Goal: Information Seeking & Learning: Learn about a topic

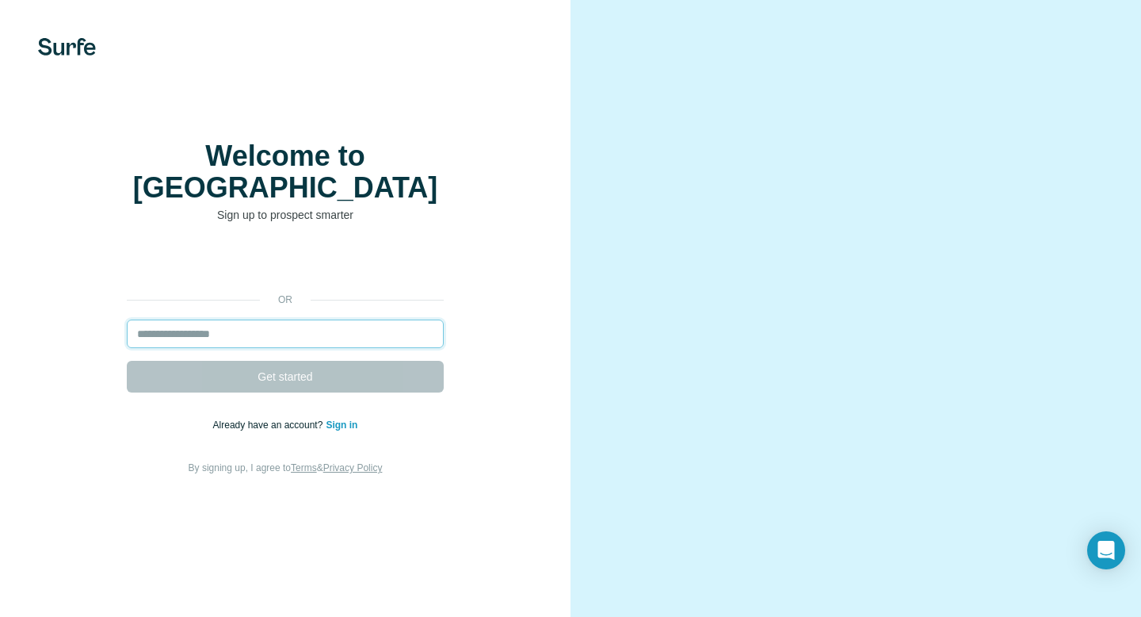
click at [339, 319] on input "email" at bounding box center [285, 333] width 317 height 29
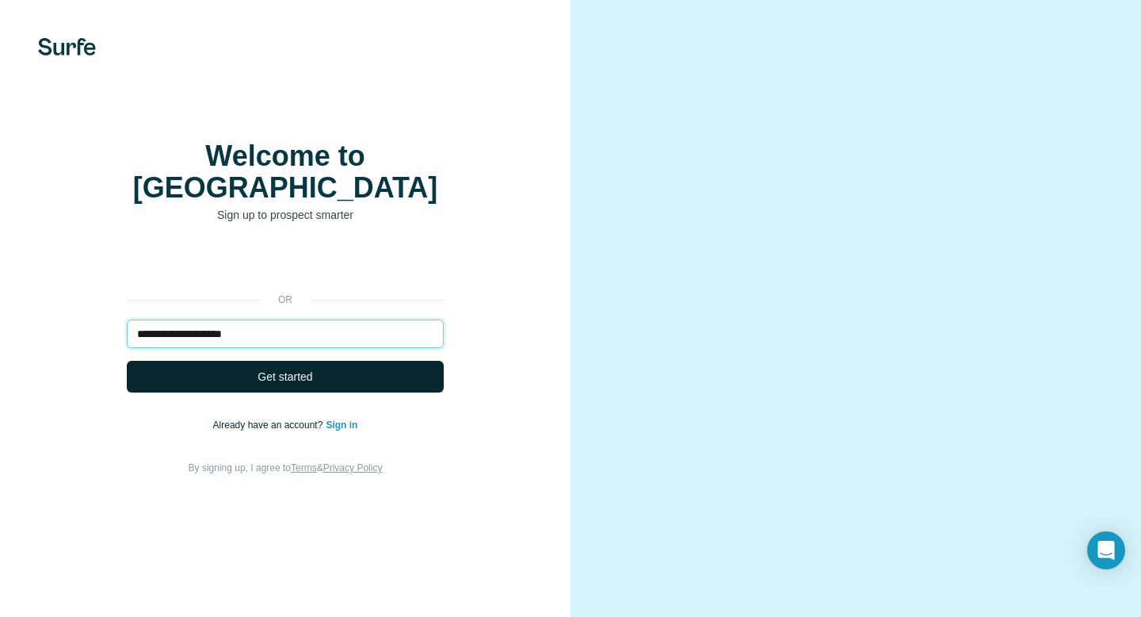
type input "**********"
click at [301, 369] on span "Get started" at bounding box center [285, 377] width 55 height 16
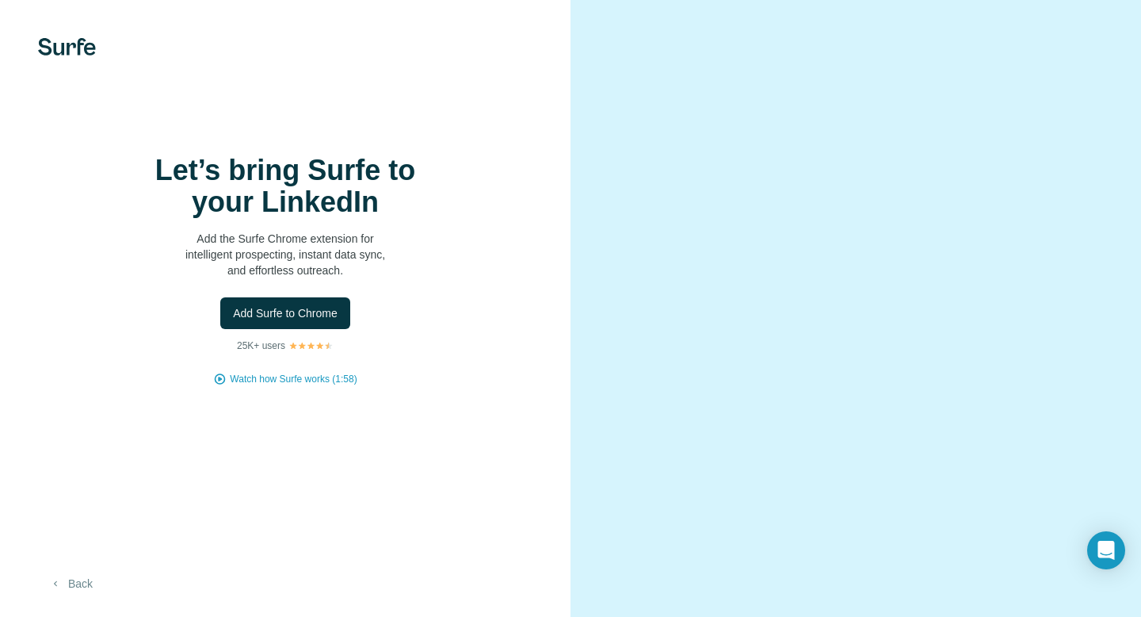
click at [79, 594] on button "Back" at bounding box center [71, 583] width 66 height 29
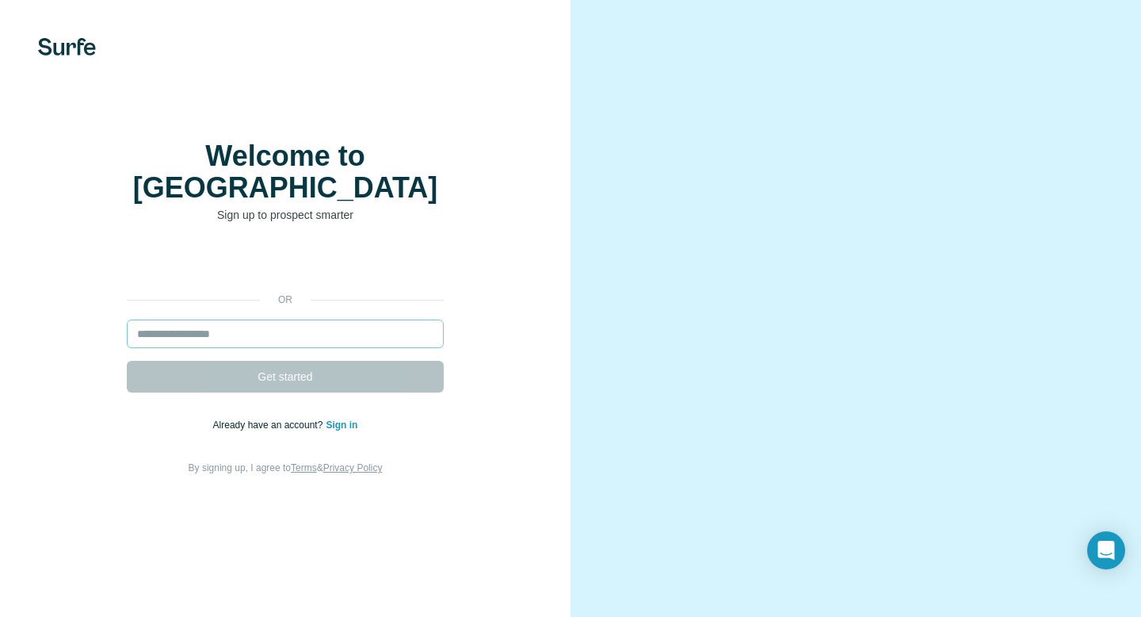
click at [207, 319] on input "email" at bounding box center [285, 333] width 317 height 29
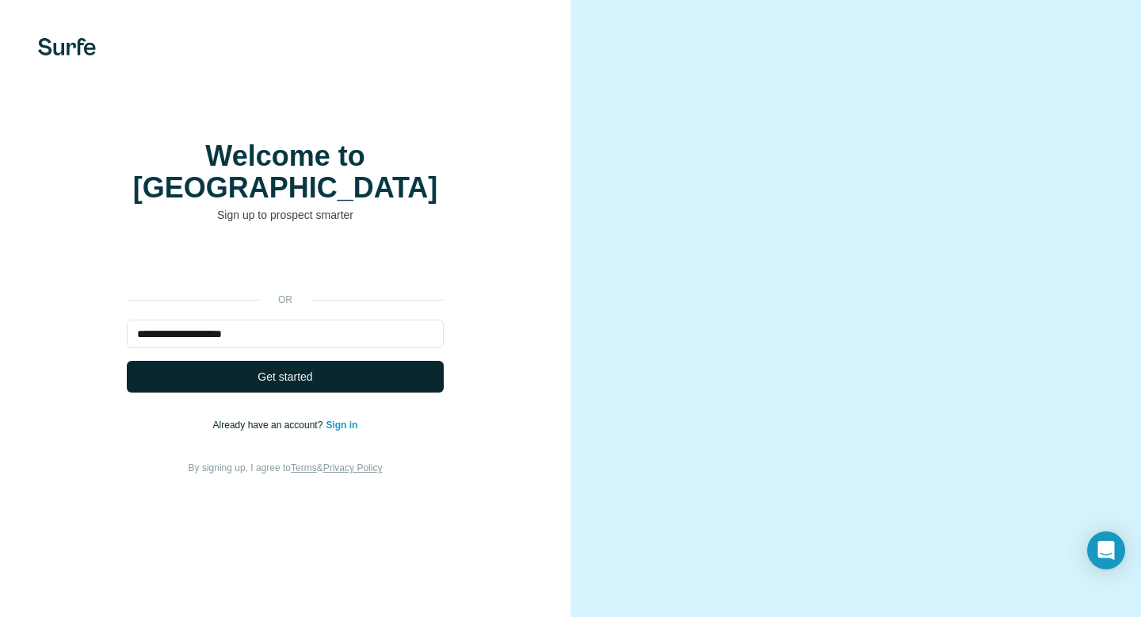
type input "**********"
click at [240, 361] on button "Get started" at bounding box center [285, 377] width 317 height 32
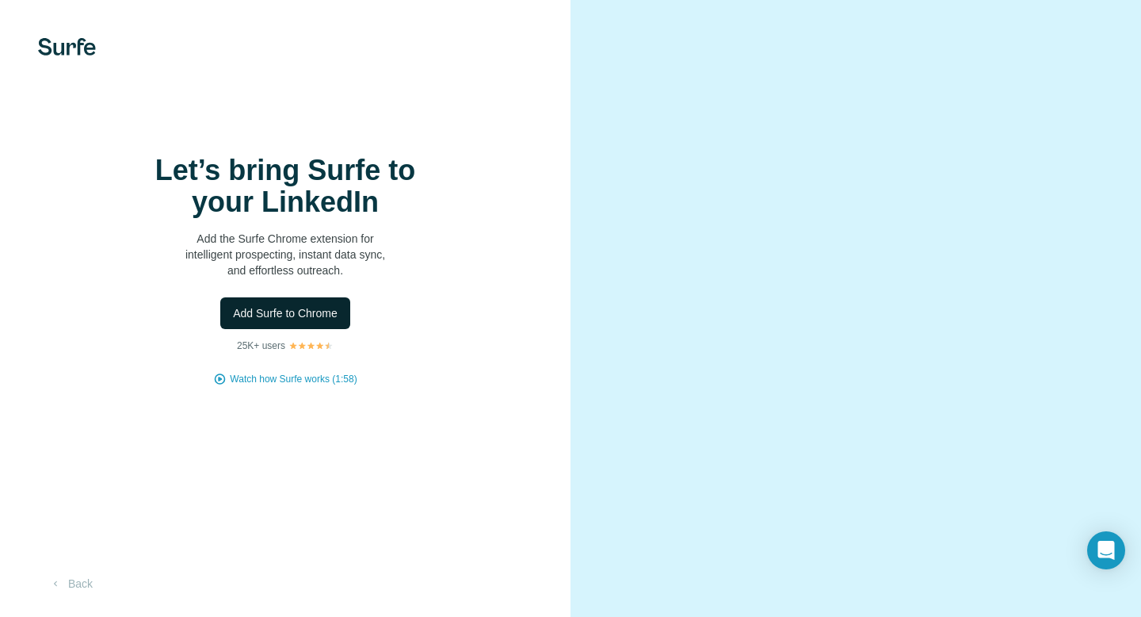
click at [281, 320] on span "Add Surfe to Chrome" at bounding box center [285, 313] width 105 height 16
click at [272, 309] on span "Add Surfe to Chrome" at bounding box center [285, 313] width 105 height 16
click at [1105, 540] on icon "Open Intercom Messenger" at bounding box center [1106, 550] width 18 height 21
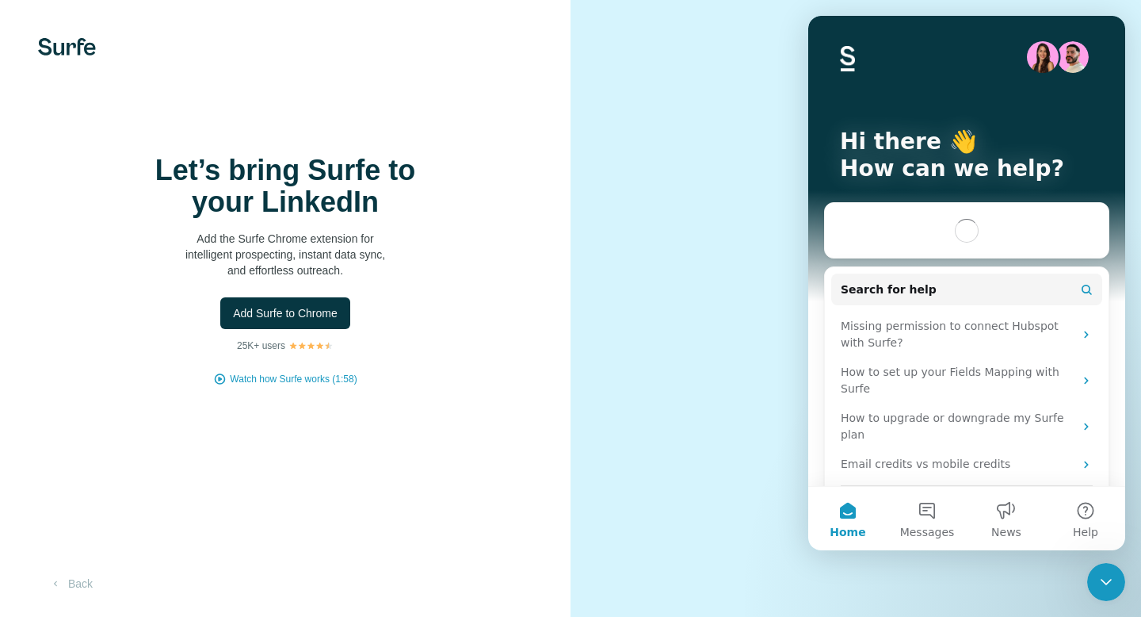
click at [625, 188] on video at bounding box center [856, 308] width 482 height 241
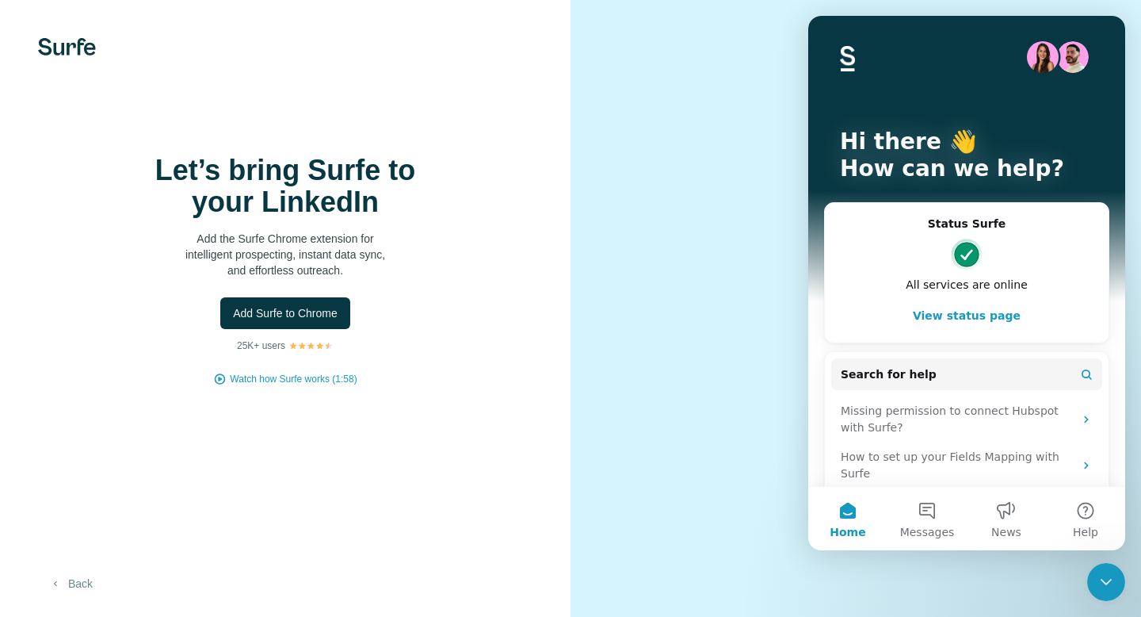
click at [82, 594] on button "Back" at bounding box center [71, 583] width 66 height 29
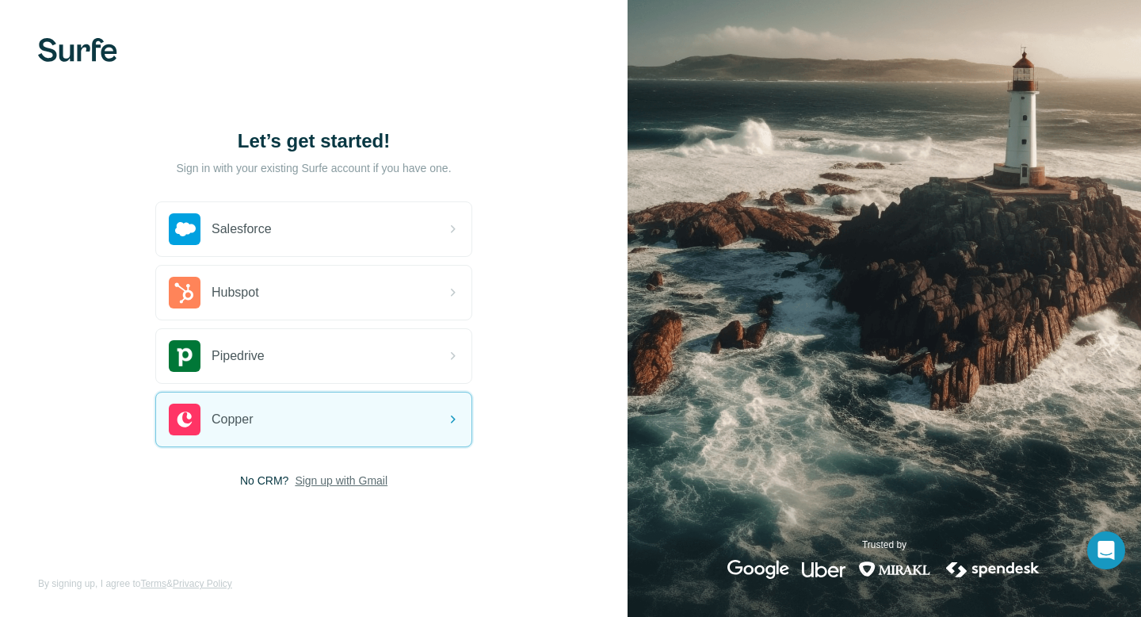
click at [338, 478] on span "Sign up with Gmail" at bounding box center [341, 480] width 93 height 16
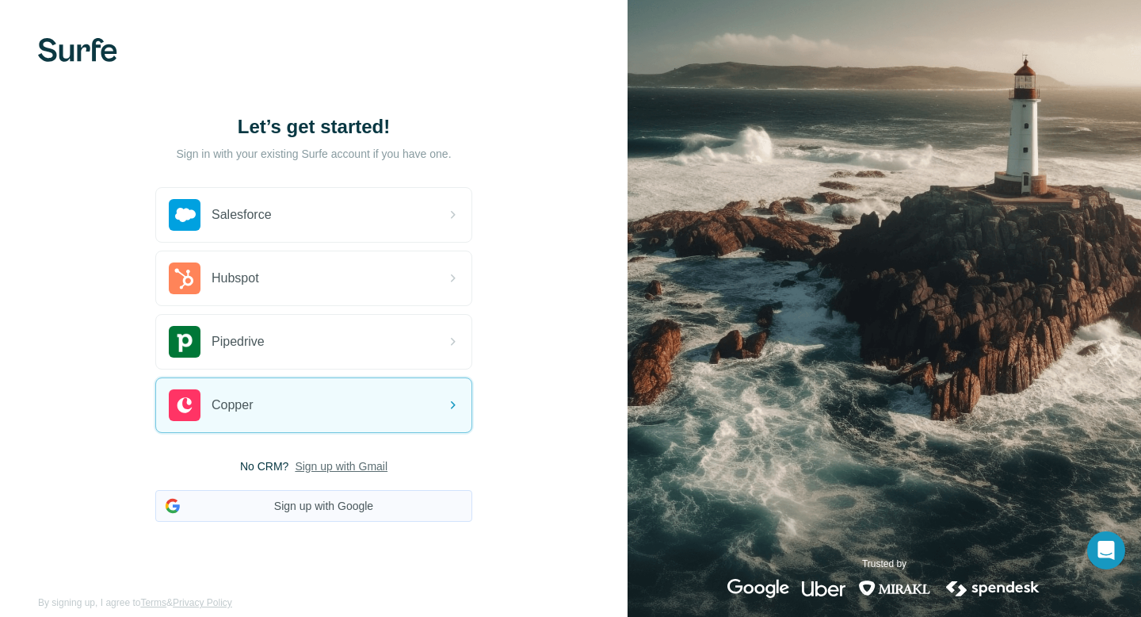
click at [309, 506] on button "Sign up with Google" at bounding box center [313, 506] width 317 height 32
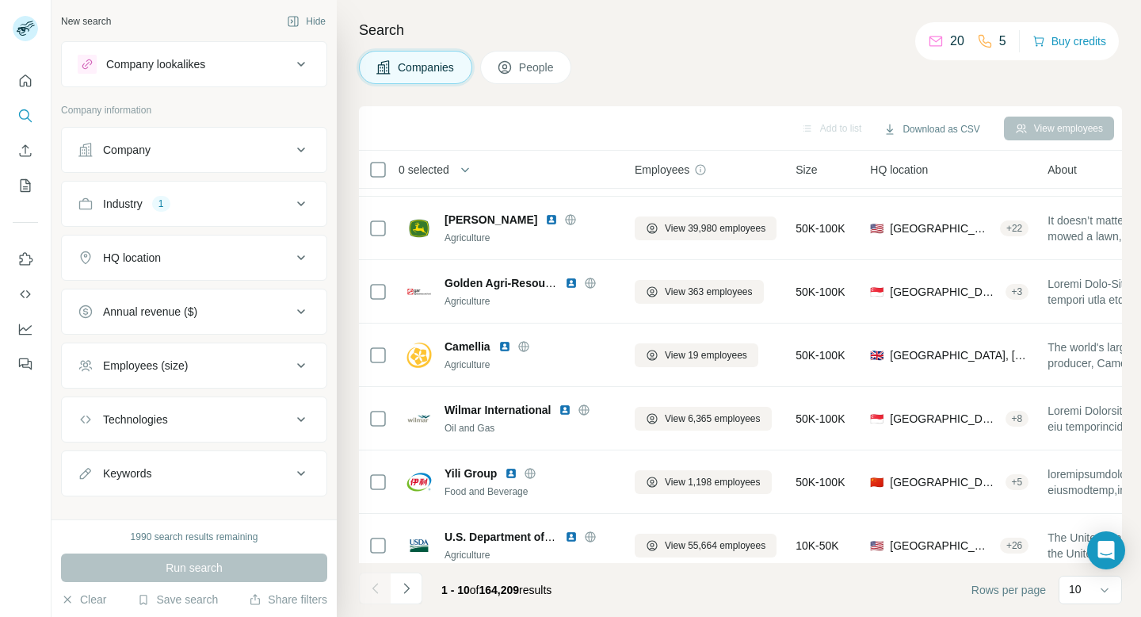
scroll to position [260, 0]
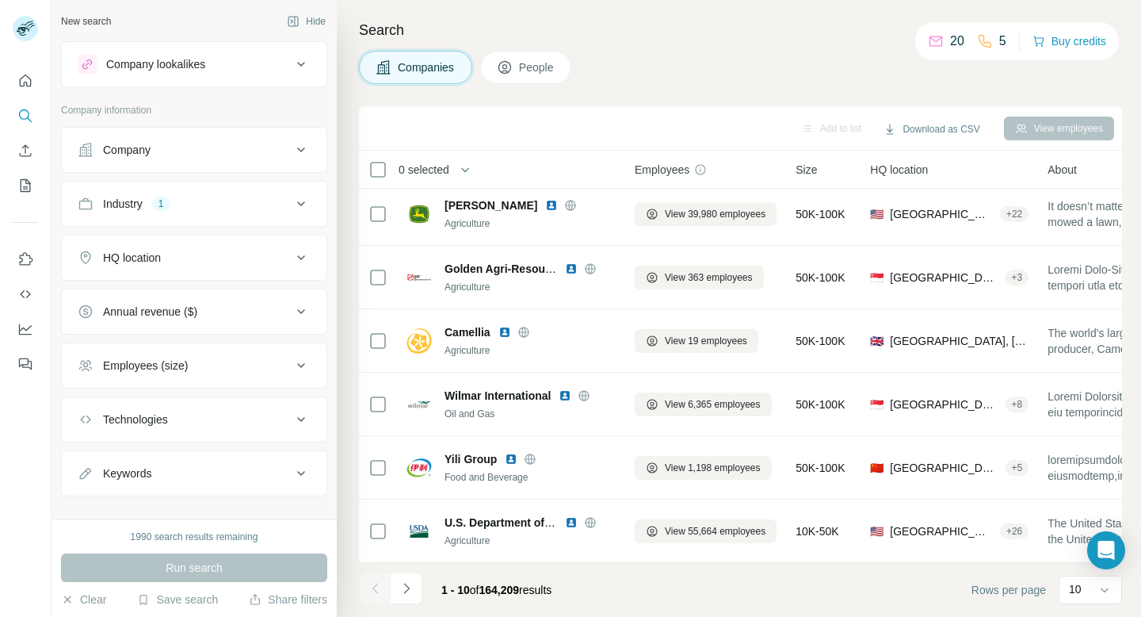
click at [305, 159] on button "Company" at bounding box center [194, 150] width 265 height 38
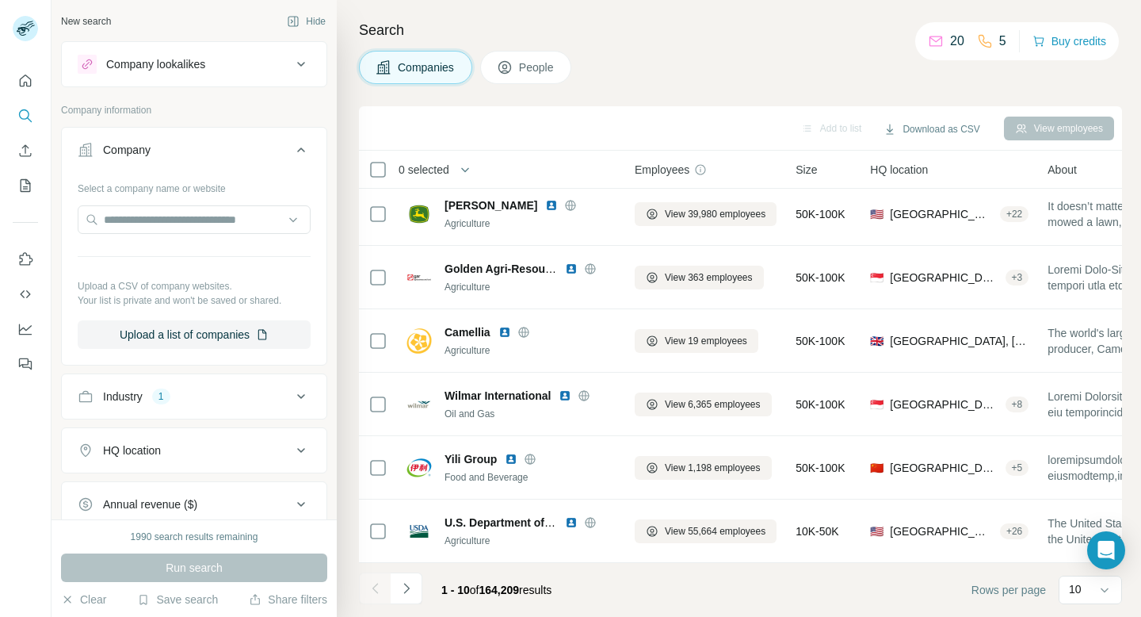
click at [245, 449] on div "HQ location" at bounding box center [185, 450] width 214 height 16
click at [164, 497] on input "text" at bounding box center [194, 490] width 233 height 29
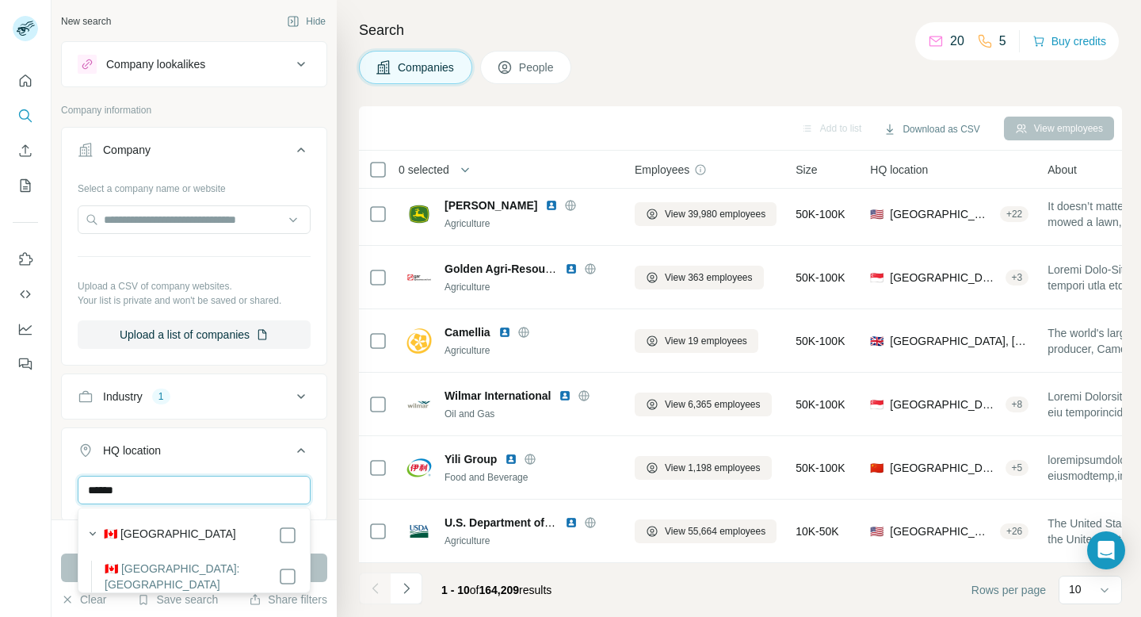
type input "******"
click at [324, 478] on div "****** Canada Clear all" at bounding box center [194, 524] width 265 height 97
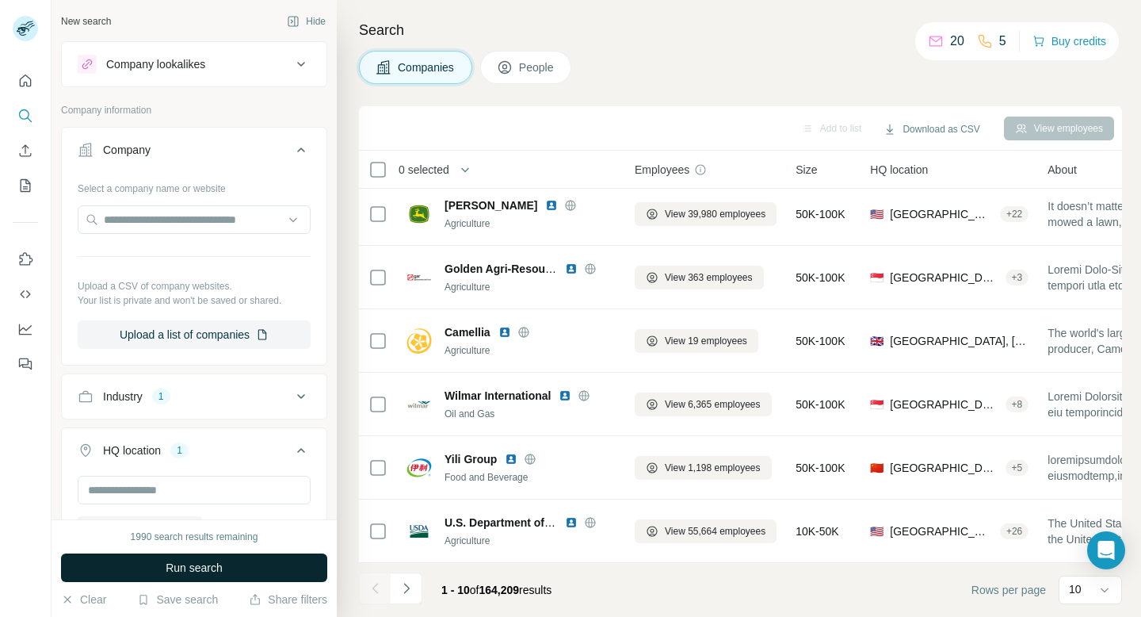
click at [239, 566] on button "Run search" at bounding box center [194, 567] width 266 height 29
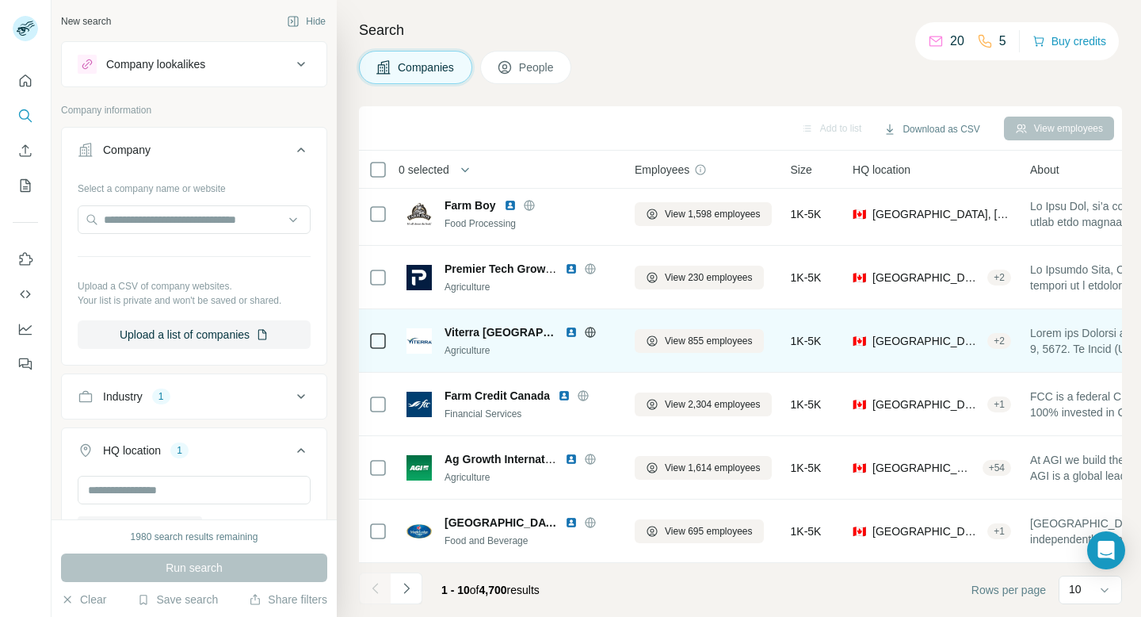
click at [472, 330] on span "Viterra Canada" at bounding box center [501, 332] width 113 height 16
click at [419, 335] on img at bounding box center [419, 340] width 25 height 25
click at [584, 331] on icon at bounding box center [590, 332] width 13 height 13
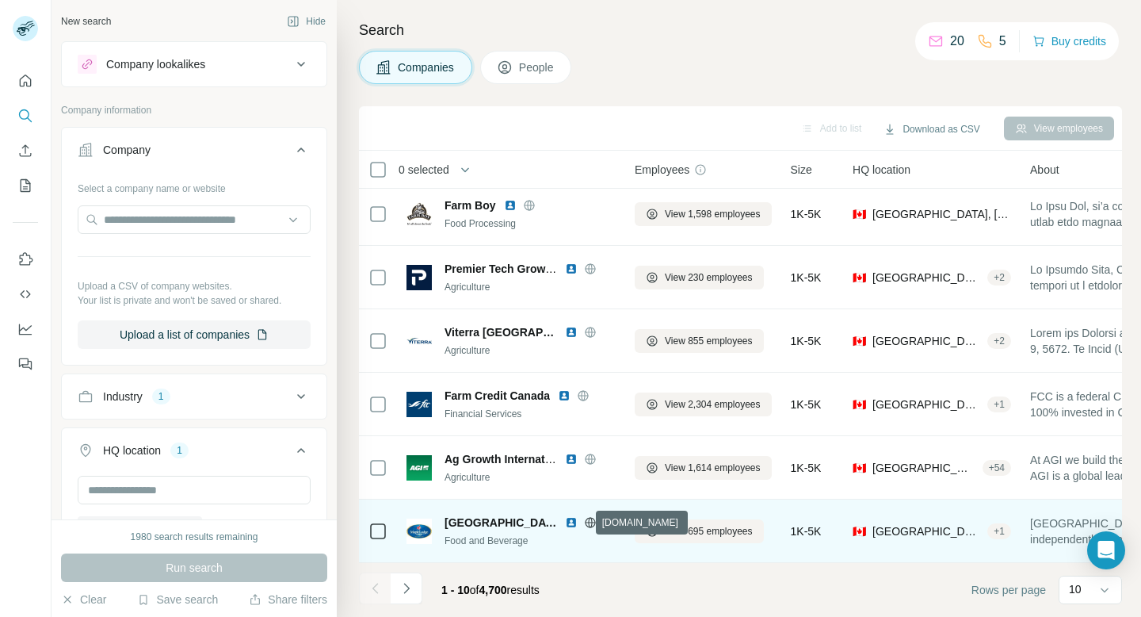
click at [584, 518] on icon at bounding box center [590, 522] width 13 height 13
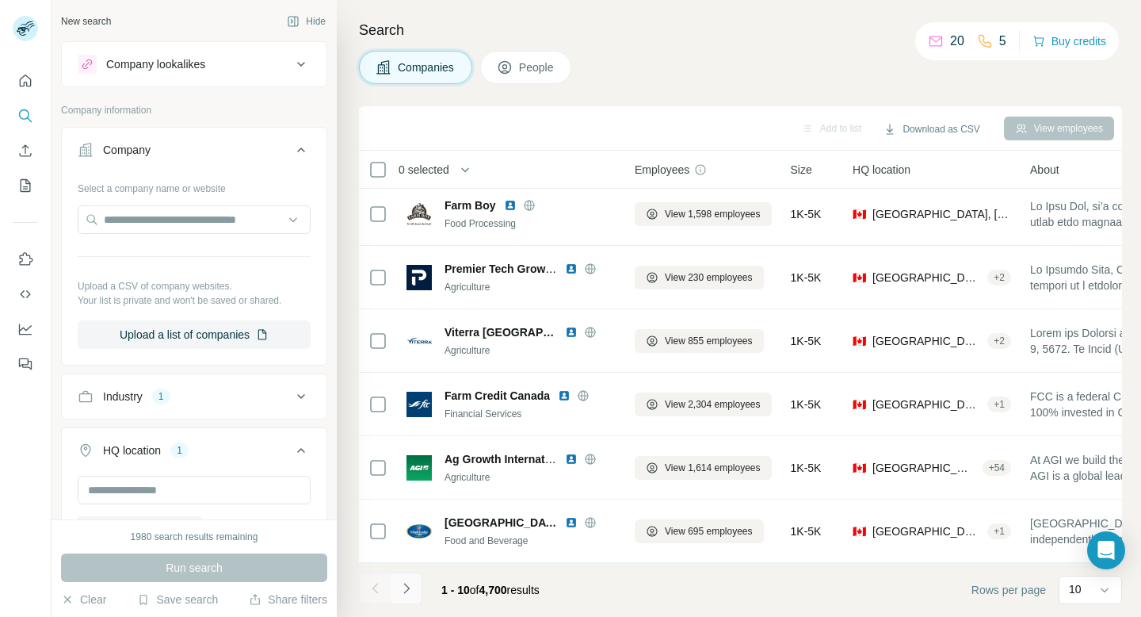
click at [413, 580] on icon "Navigate to next page" at bounding box center [407, 588] width 16 height 16
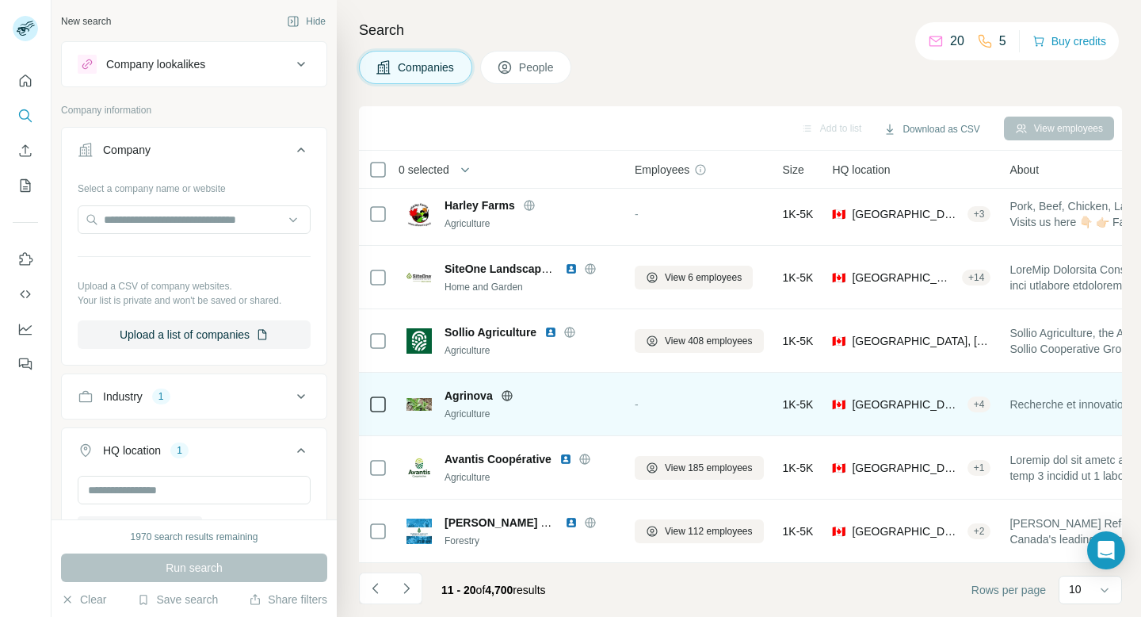
click at [502, 395] on icon at bounding box center [507, 395] width 10 height 1
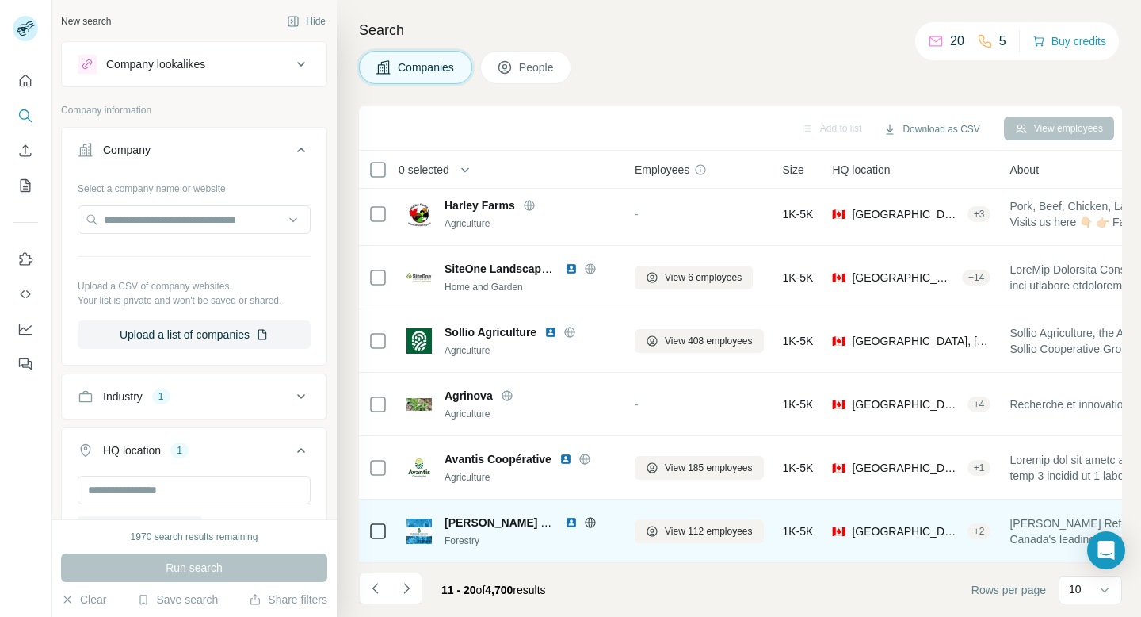
click at [593, 517] on icon at bounding box center [590, 522] width 13 height 13
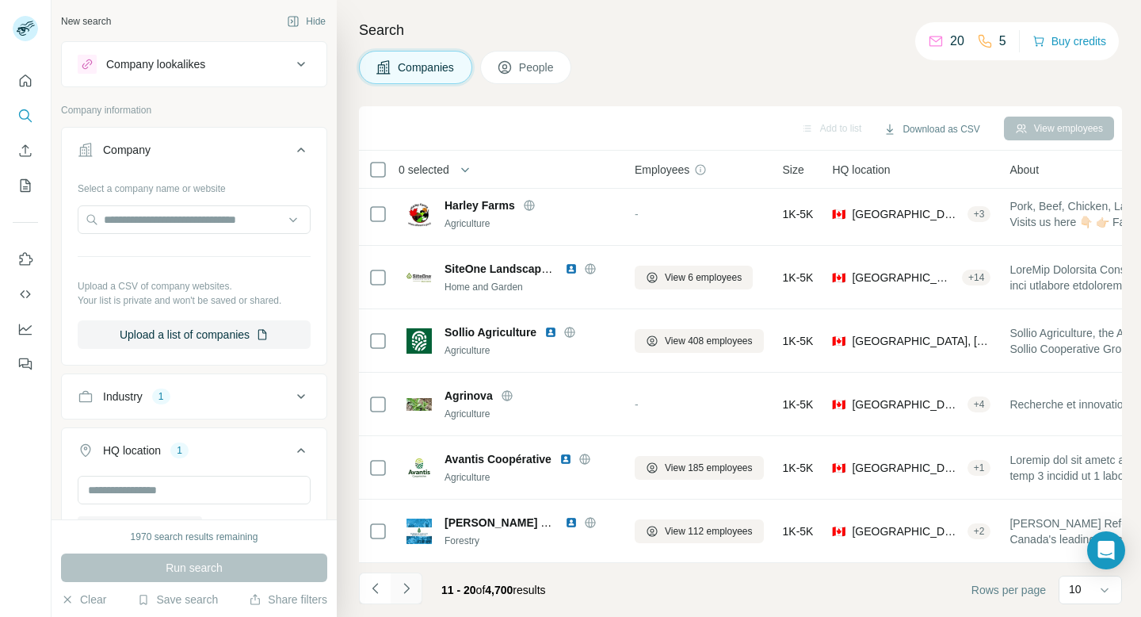
click at [403, 576] on button "Navigate to next page" at bounding box center [407, 588] width 32 height 32
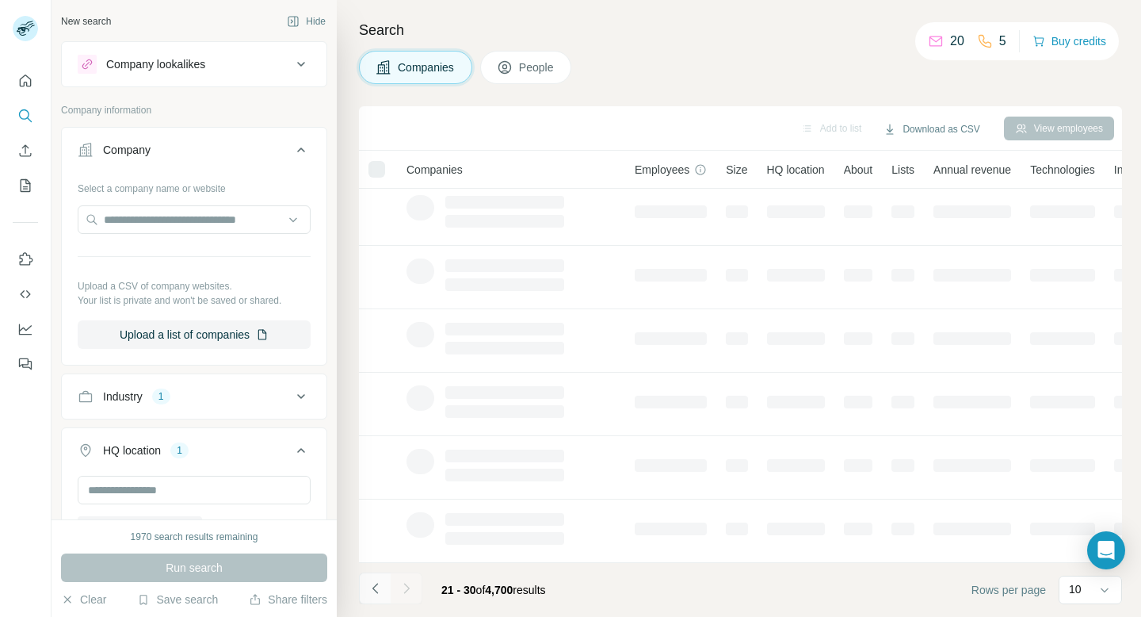
click at [378, 583] on icon "Navigate to previous page" at bounding box center [376, 588] width 16 height 16
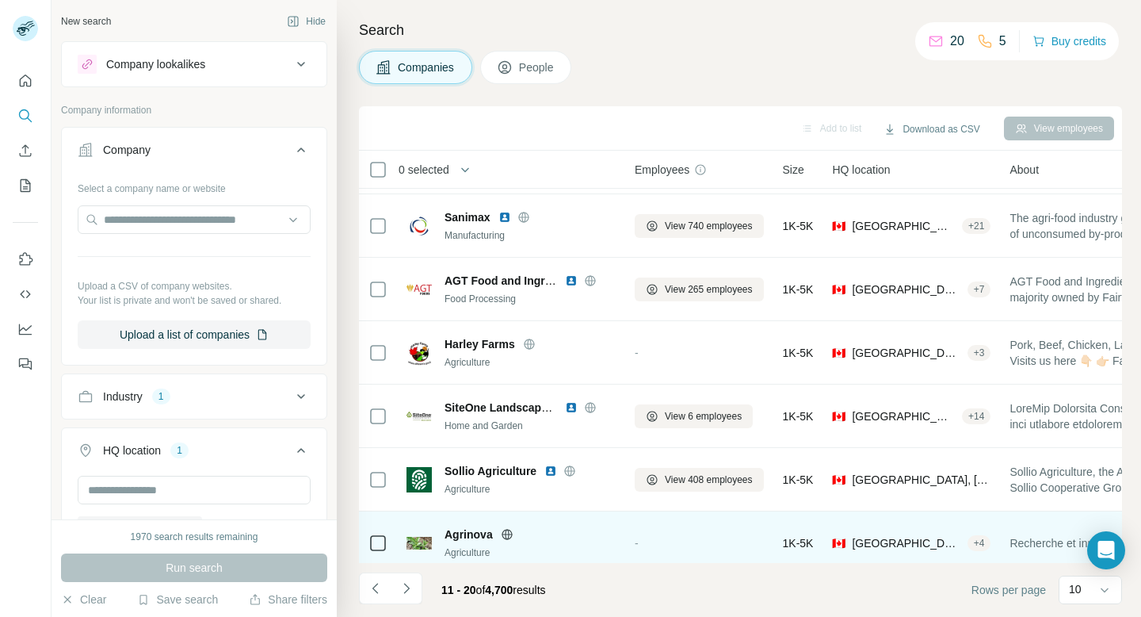
scroll to position [33, 0]
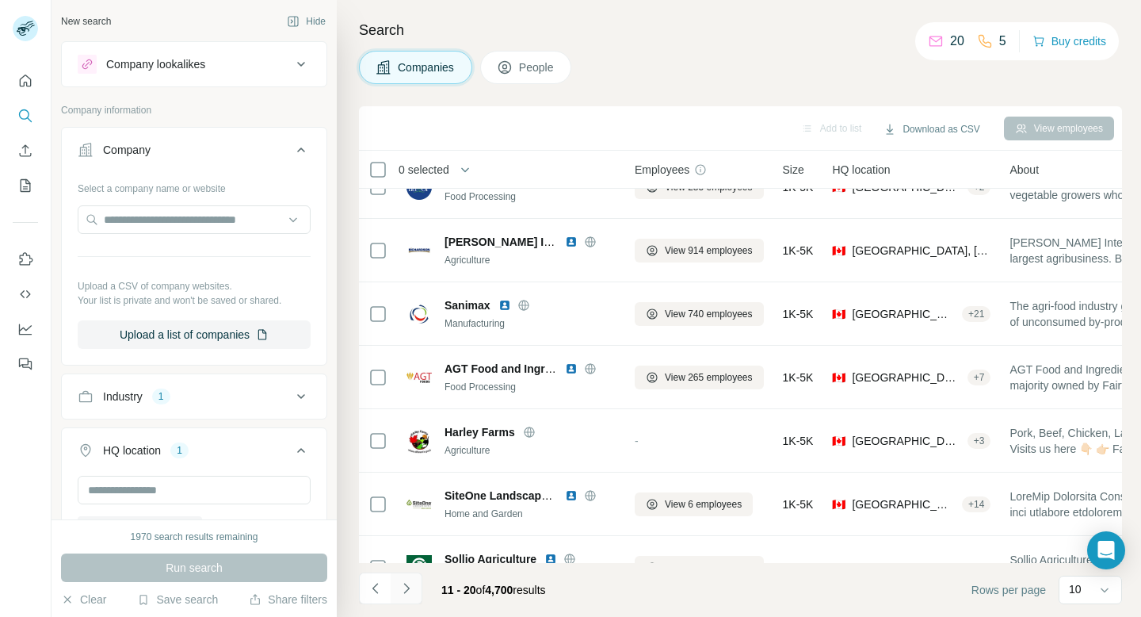
click at [402, 588] on icon "Navigate to next page" at bounding box center [407, 588] width 16 height 16
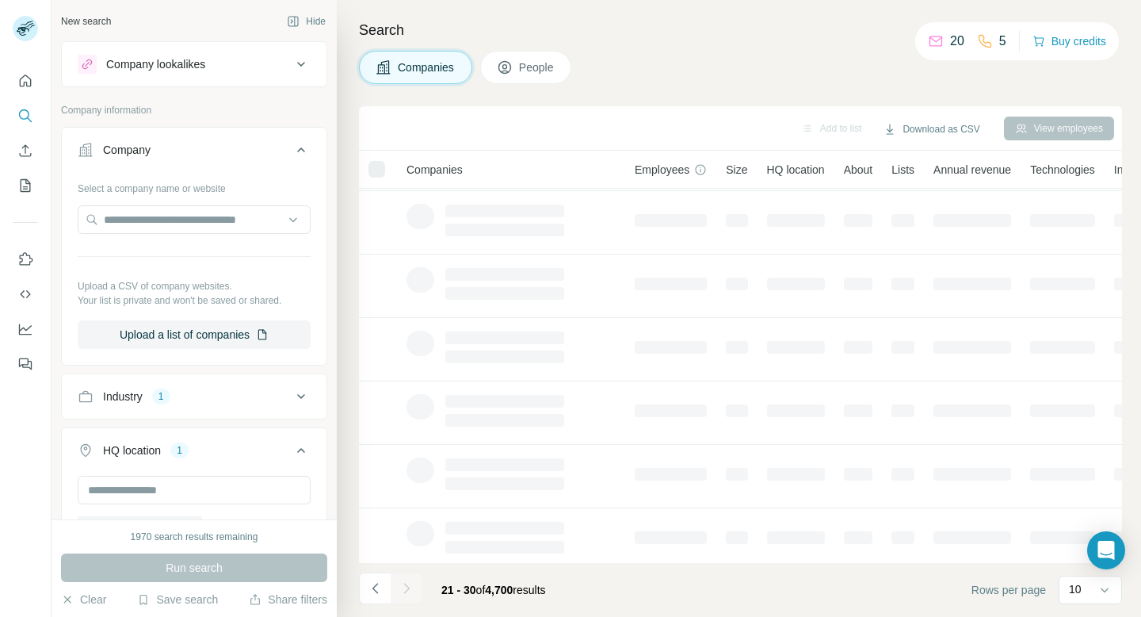
scroll to position [190, 0]
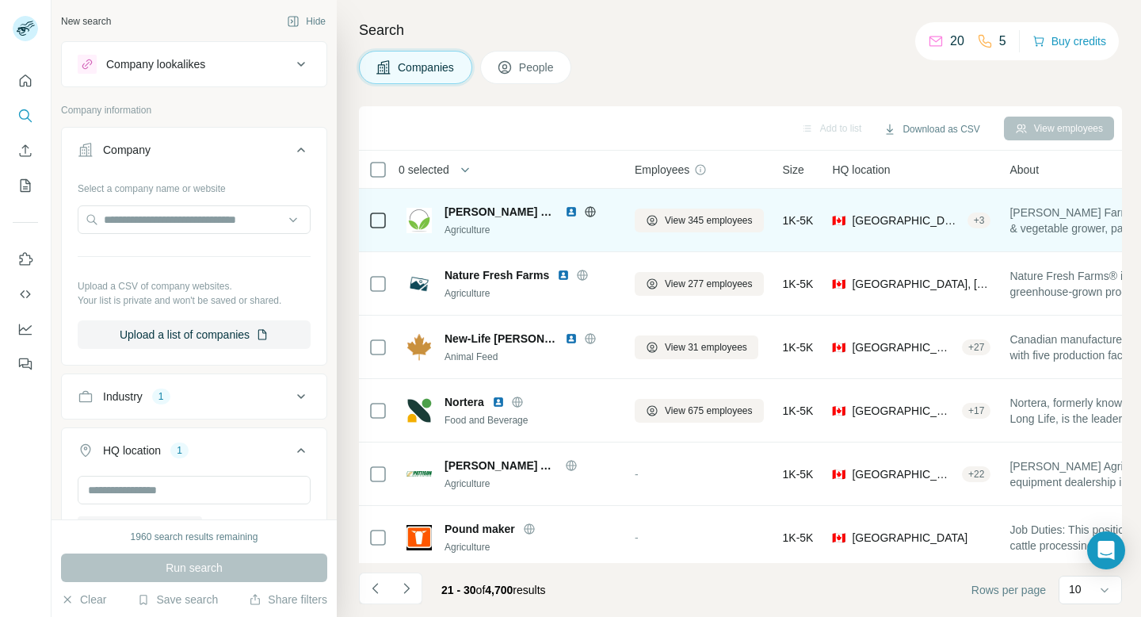
click at [584, 210] on icon at bounding box center [590, 211] width 13 height 13
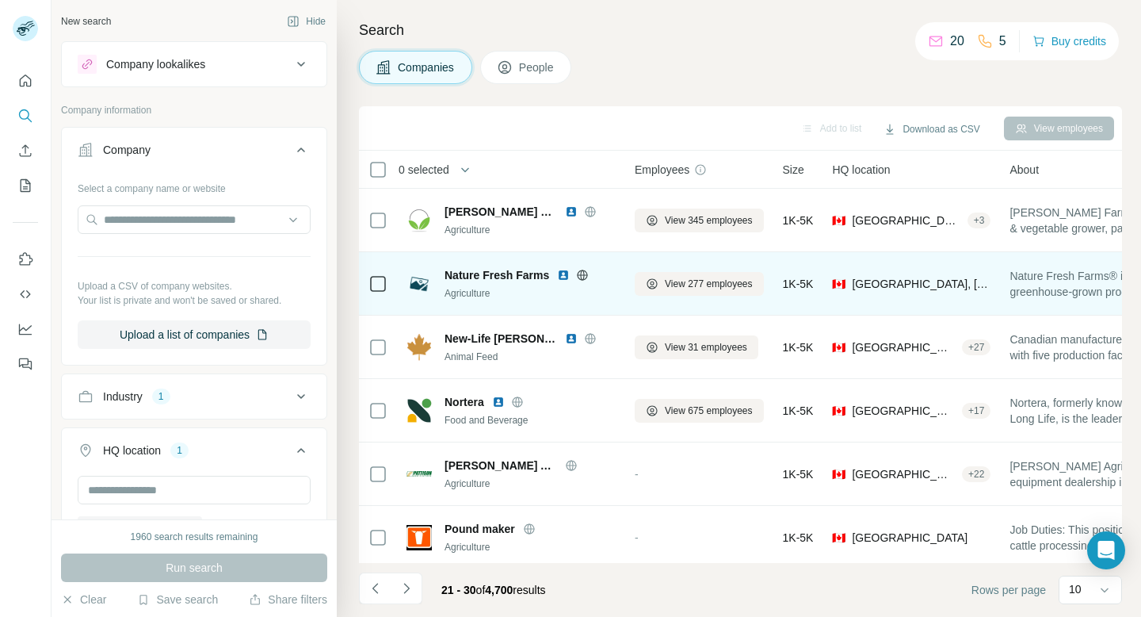
click at [582, 273] on icon at bounding box center [582, 275] width 13 height 13
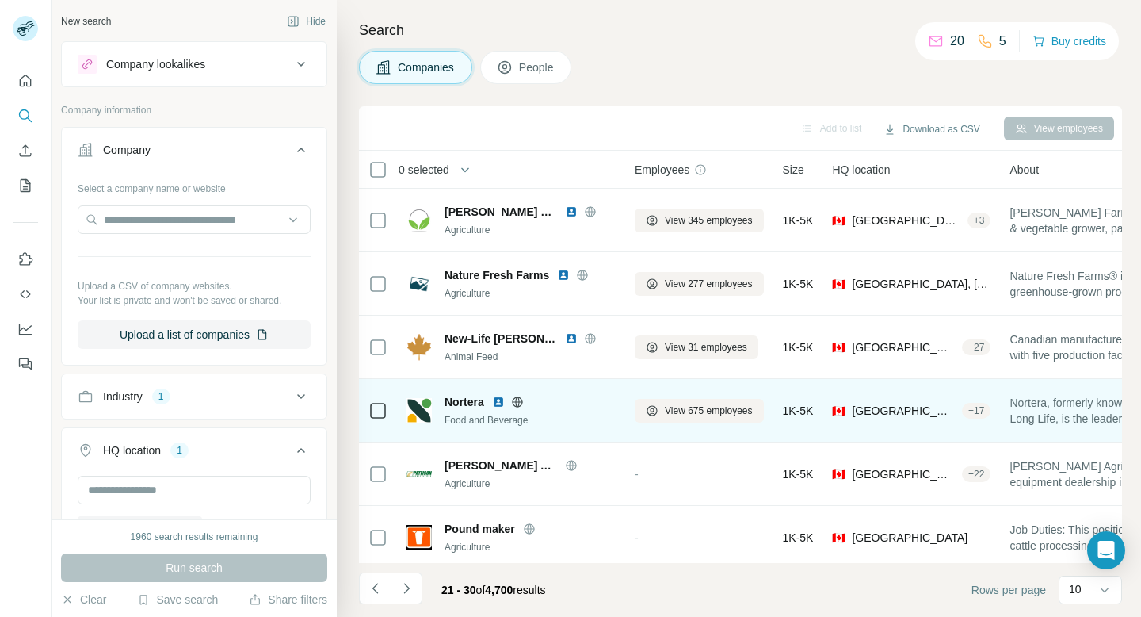
click at [516, 407] on icon at bounding box center [517, 402] width 13 height 13
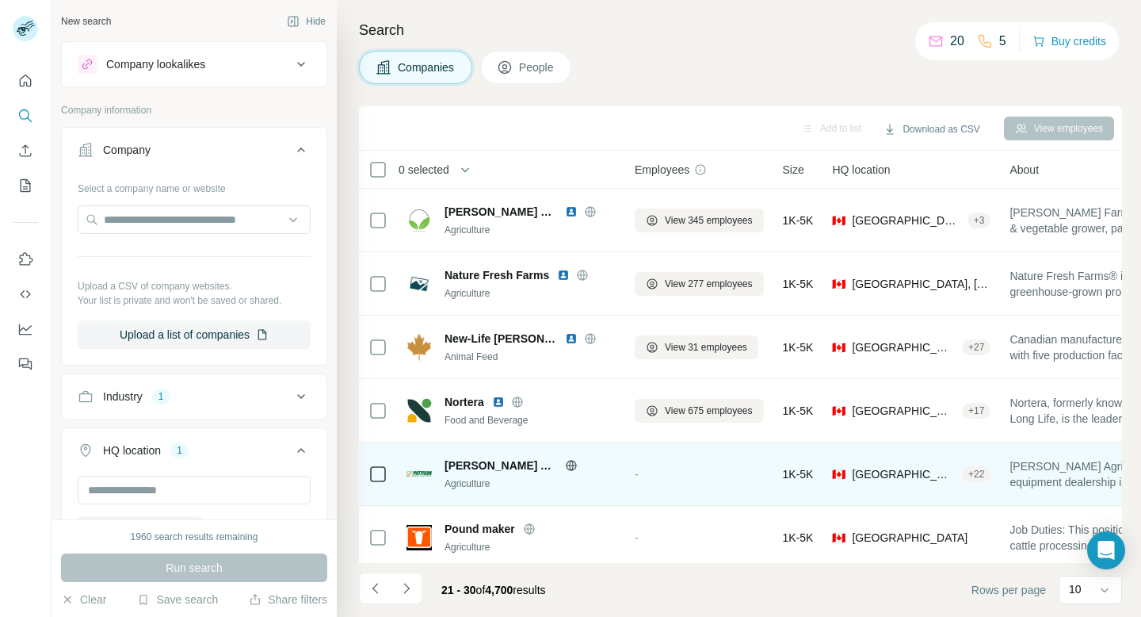
click at [565, 459] on icon at bounding box center [571, 465] width 13 height 13
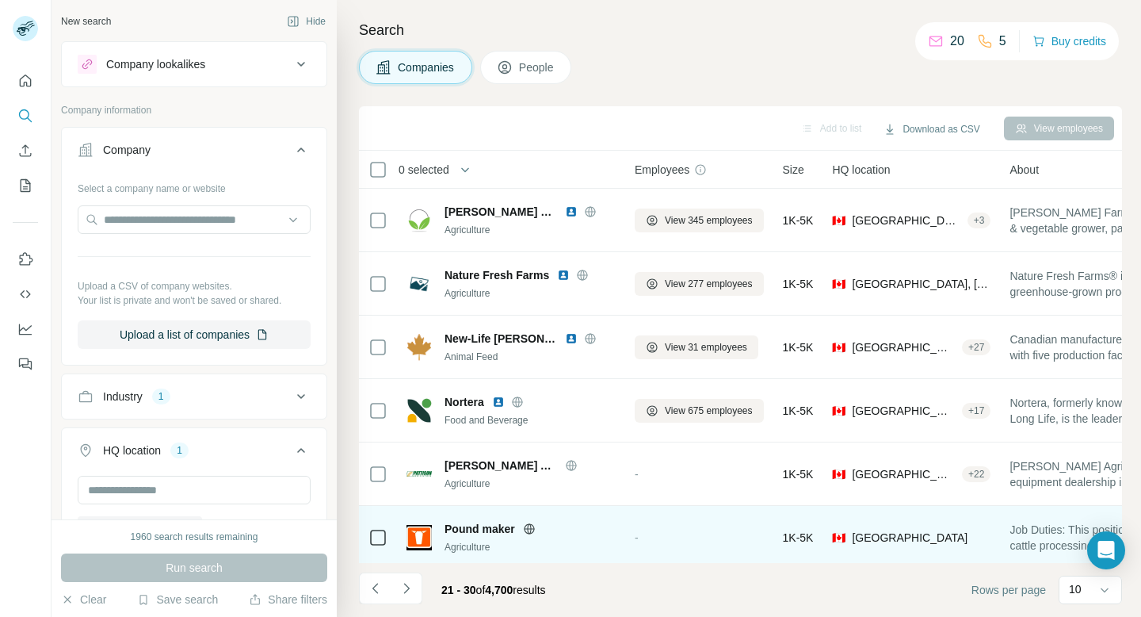
click at [526, 522] on icon at bounding box center [529, 528] width 13 height 13
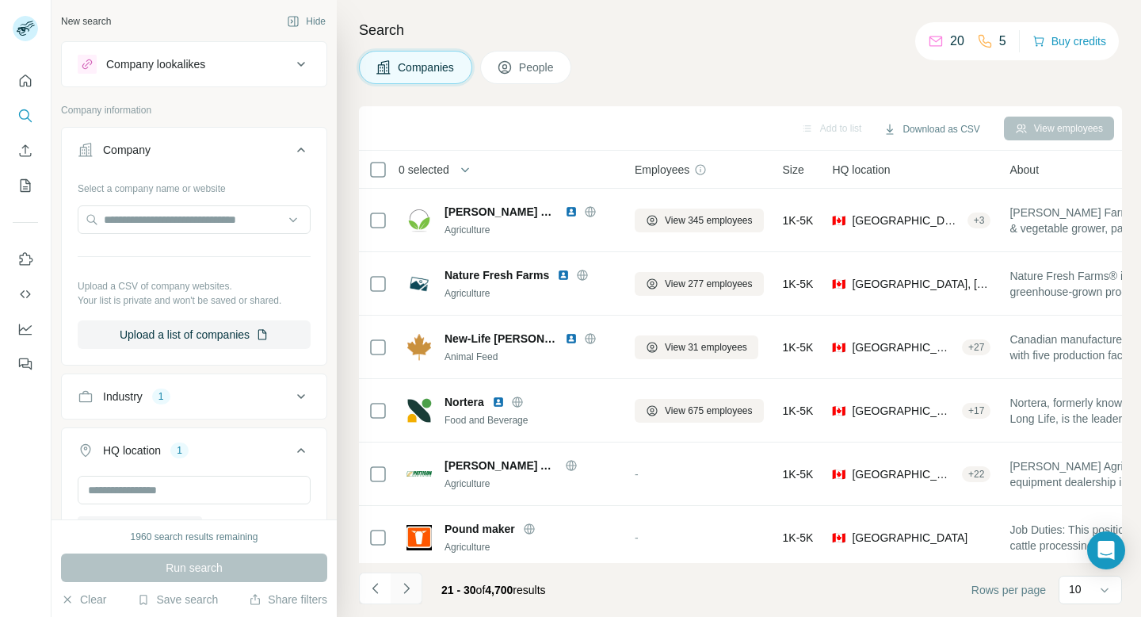
click at [411, 589] on icon "Navigate to next page" at bounding box center [407, 588] width 16 height 16
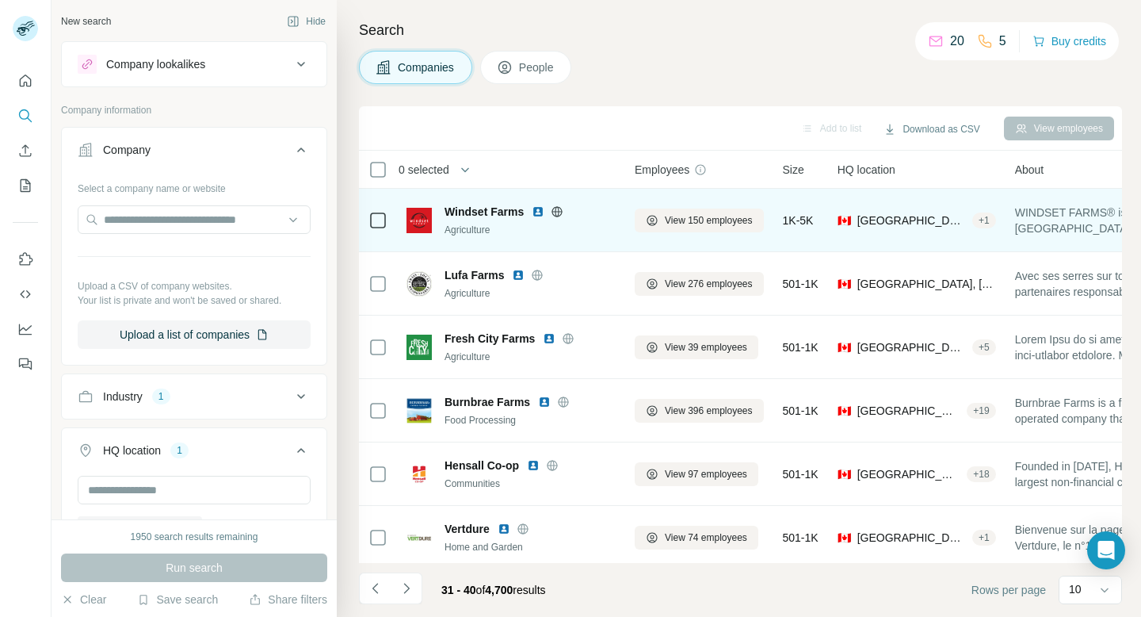
click at [556, 212] on icon at bounding box center [557, 211] width 13 height 13
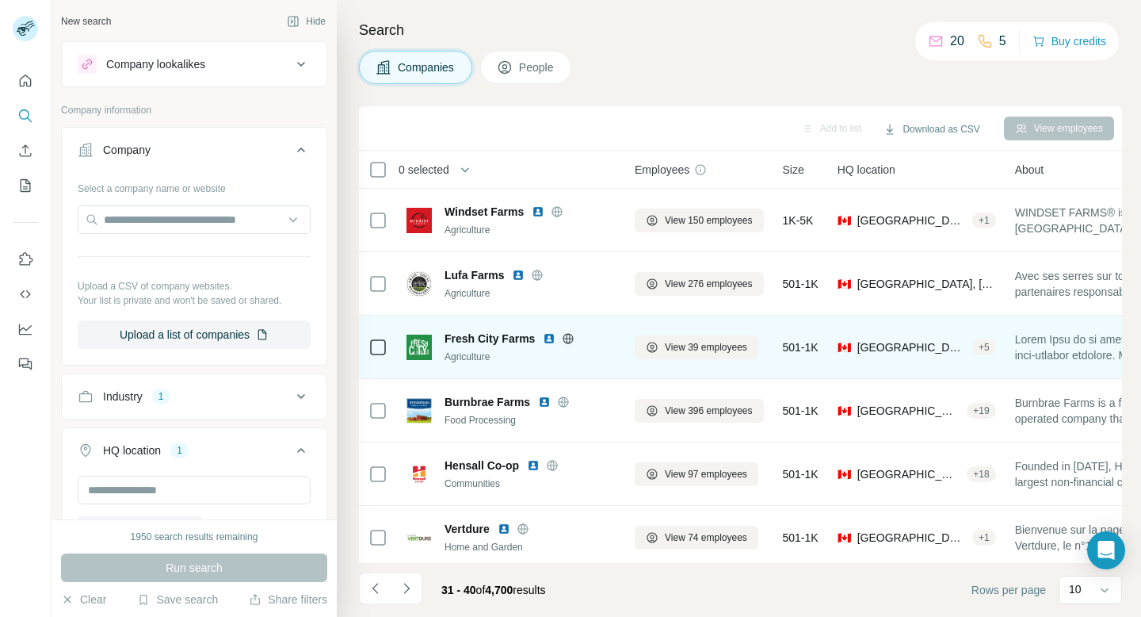
click at [573, 338] on icon at bounding box center [568, 338] width 13 height 13
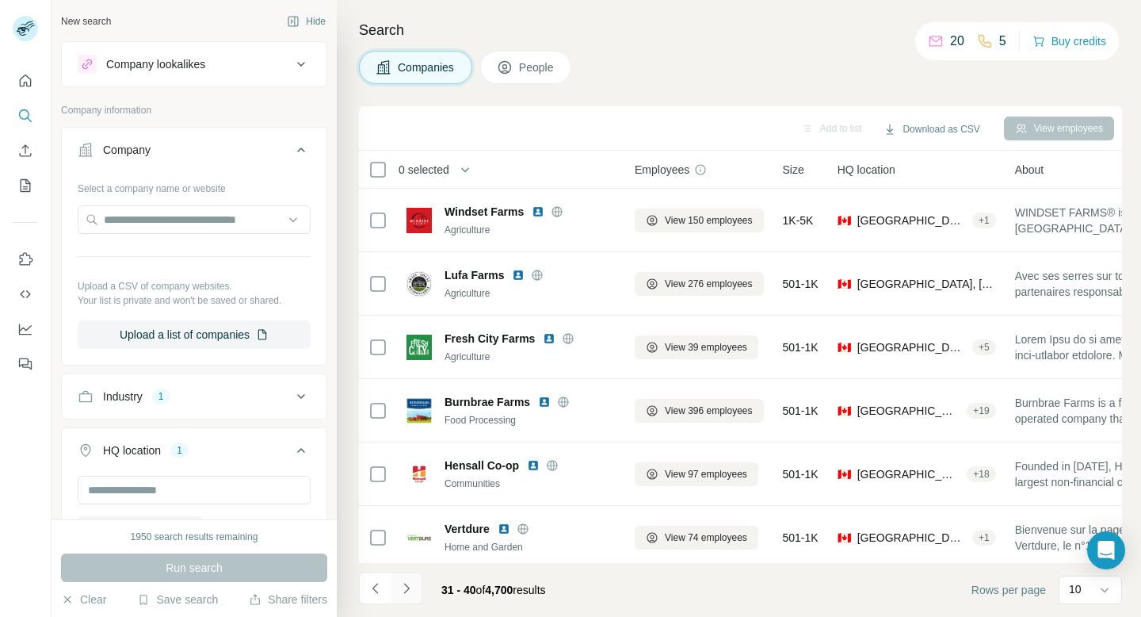
click at [406, 584] on icon "Navigate to next page" at bounding box center [407, 588] width 16 height 16
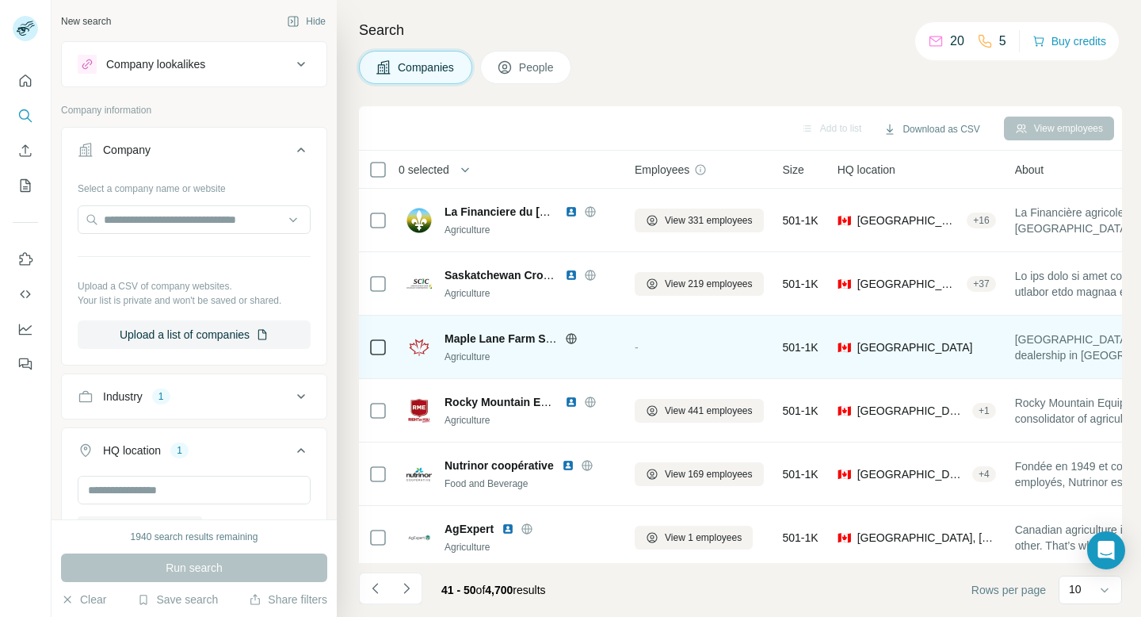
click at [571, 342] on icon at bounding box center [571, 338] width 4 height 10
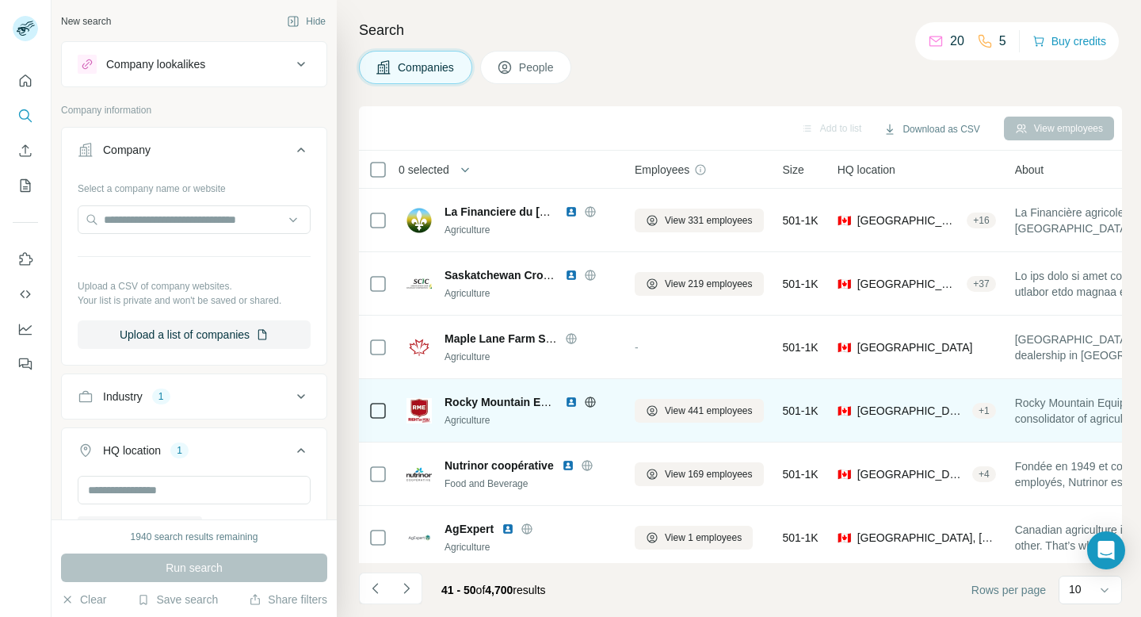
click at [589, 404] on icon at bounding box center [590, 401] width 4 height 10
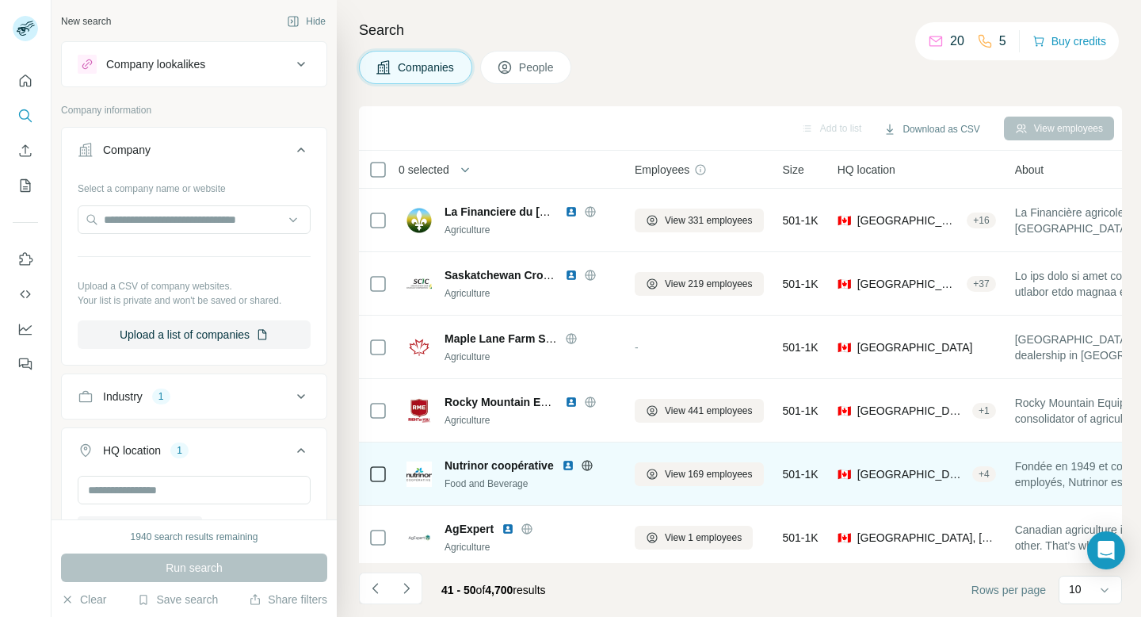
click at [587, 468] on icon at bounding box center [587, 465] width 4 height 10
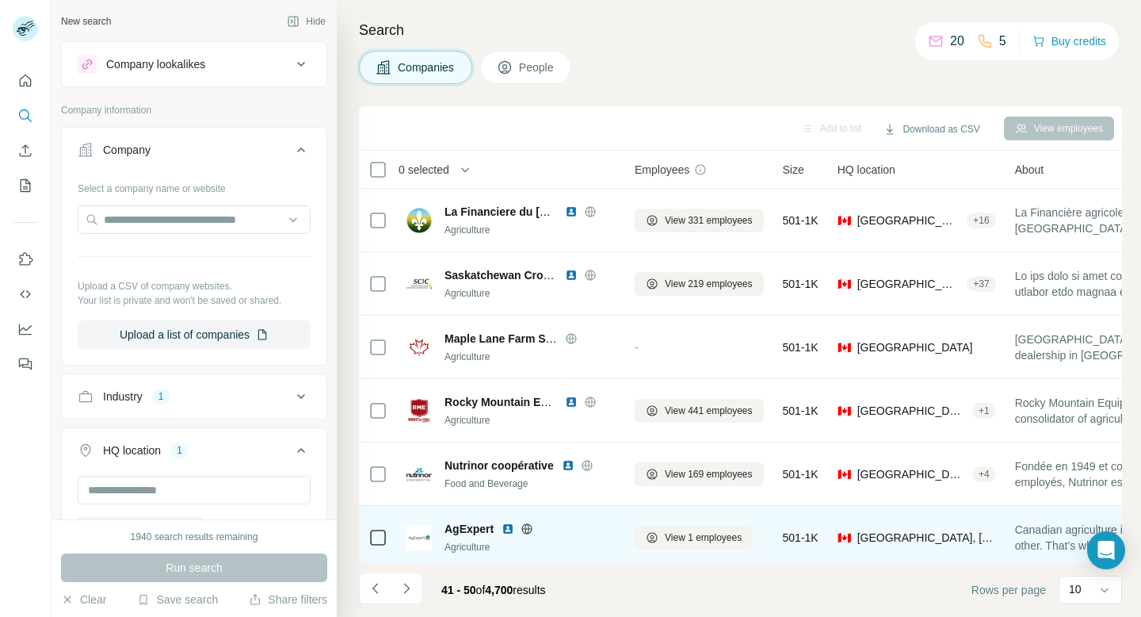
click at [528, 526] on icon at bounding box center [528, 528] width 4 height 10
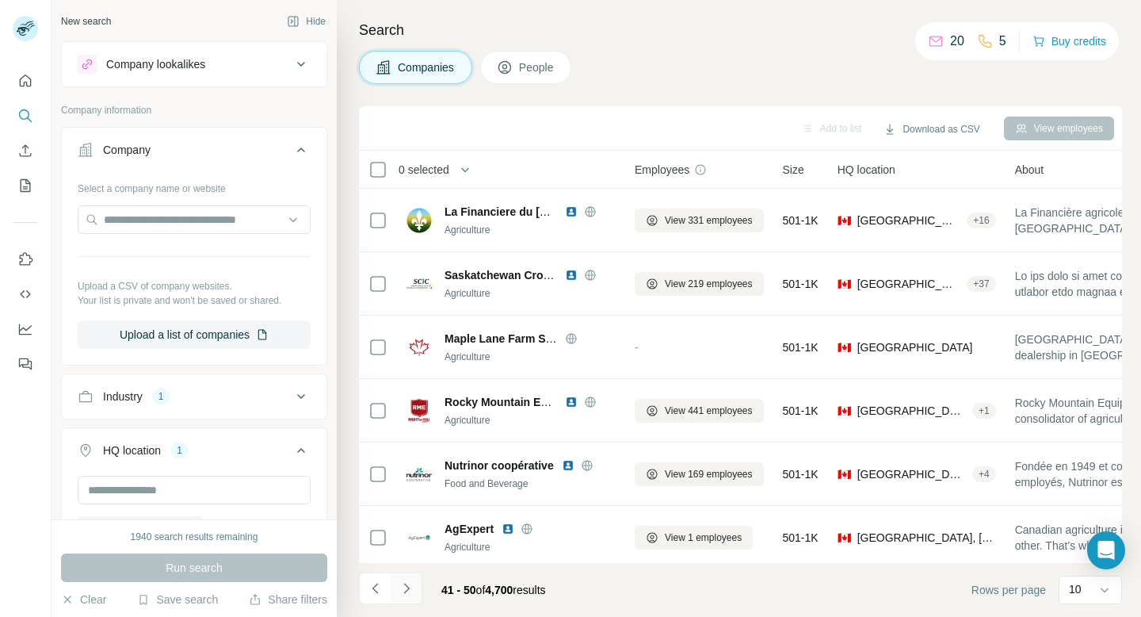
click at [403, 599] on button "Navigate to next page" at bounding box center [407, 588] width 32 height 32
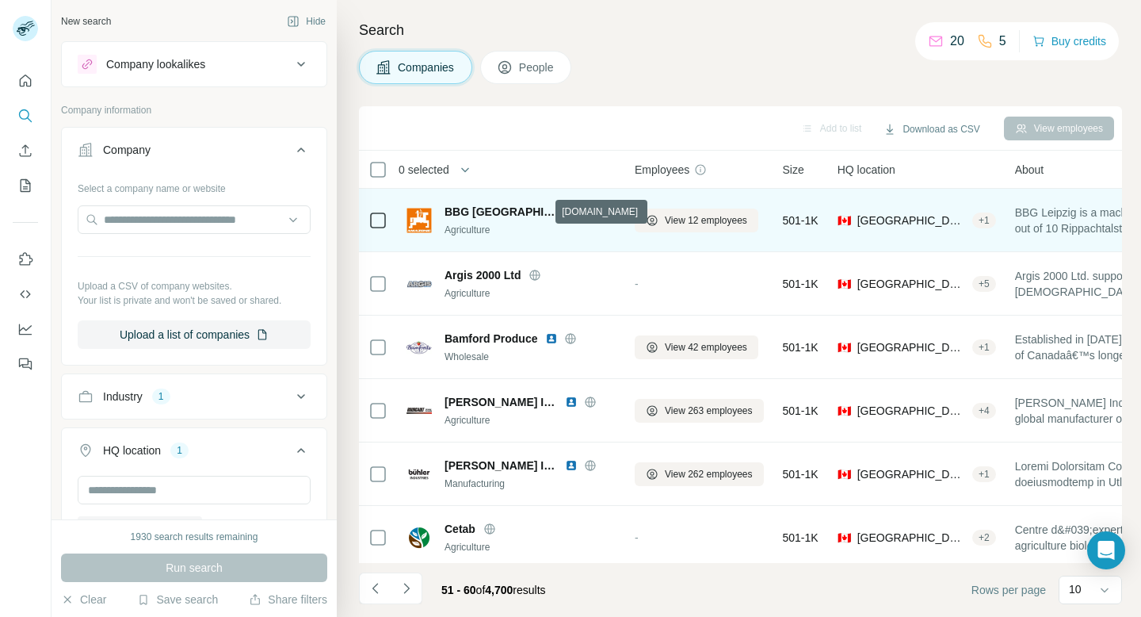
click at [584, 210] on icon at bounding box center [590, 211] width 13 height 13
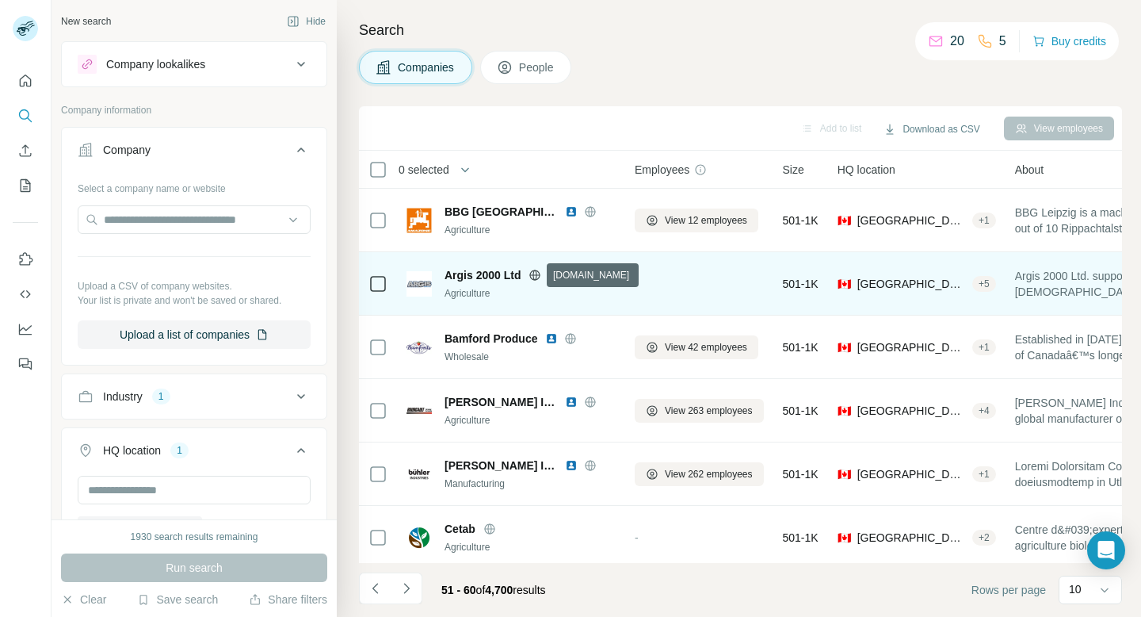
click at [530, 277] on icon at bounding box center [535, 275] width 13 height 13
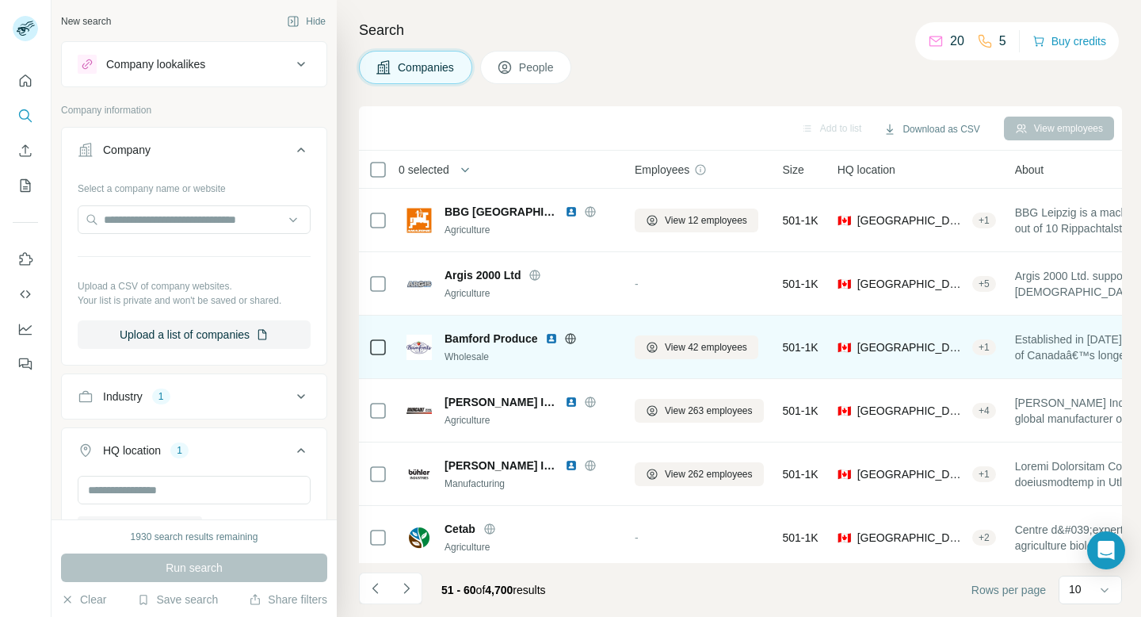
click at [571, 338] on icon at bounding box center [571, 338] width 10 height 1
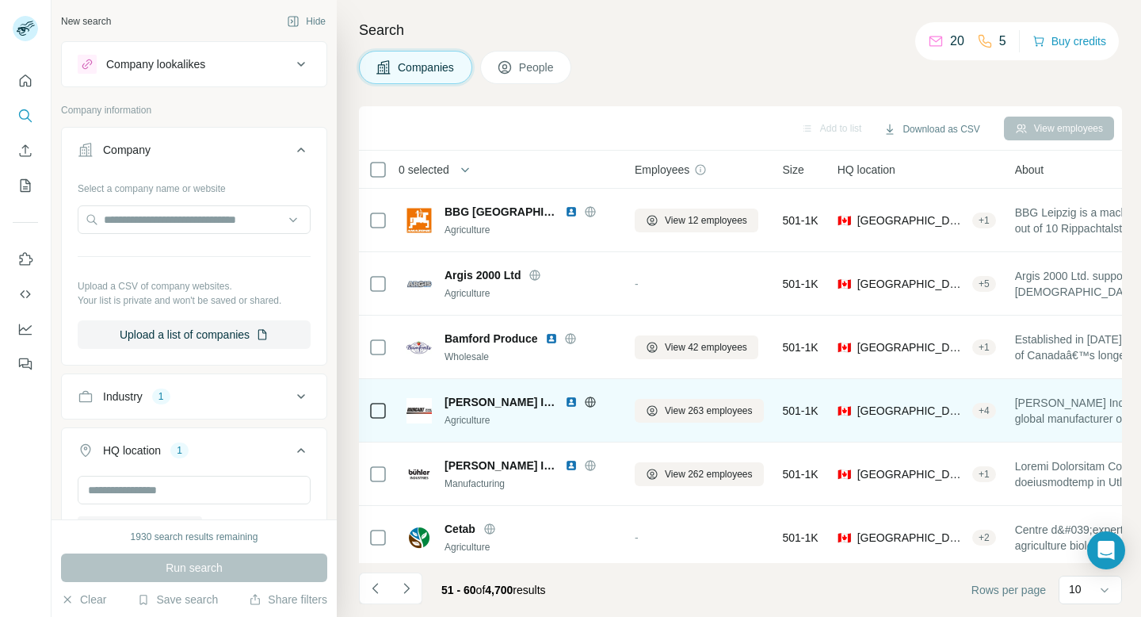
click at [584, 405] on icon at bounding box center [590, 402] width 13 height 13
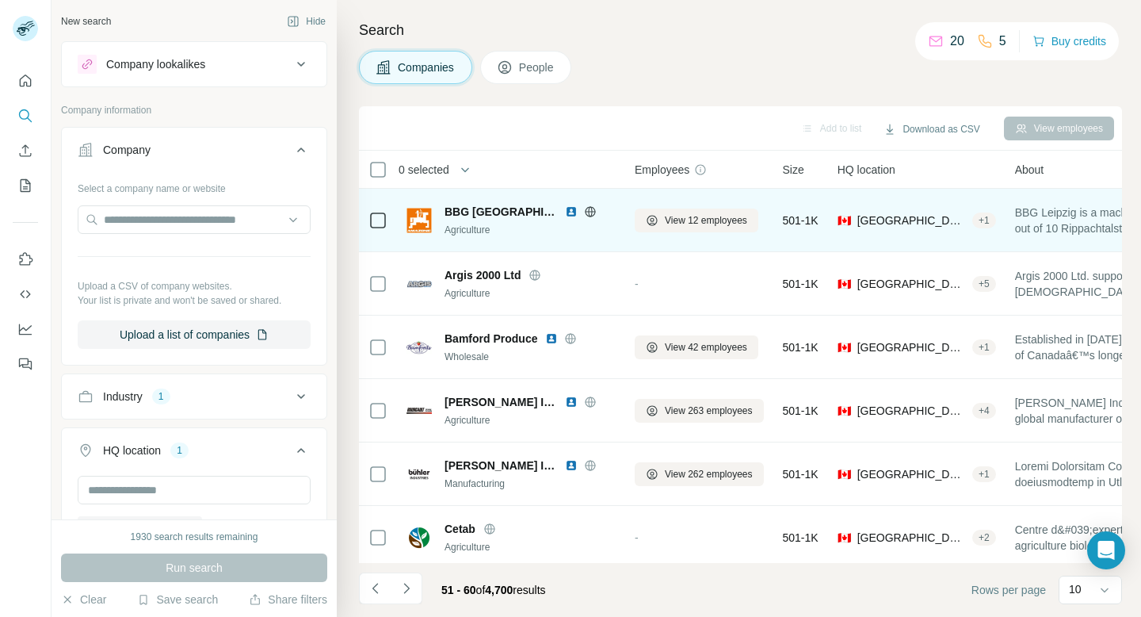
scroll to position [260, 0]
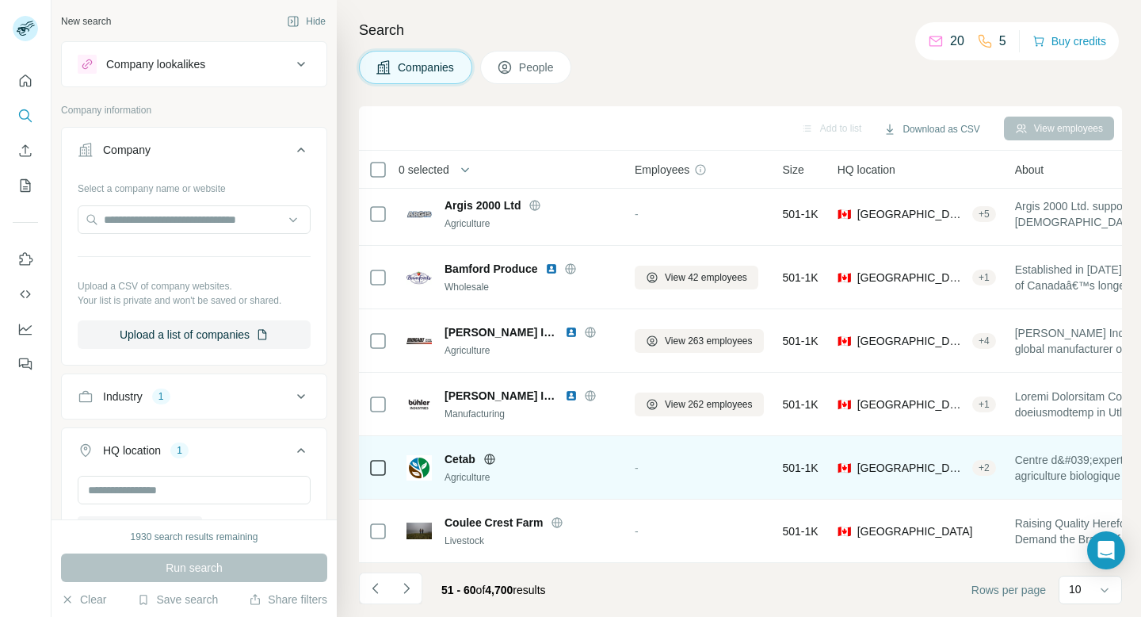
click at [491, 461] on icon at bounding box center [489, 459] width 13 height 13
